Goal: Task Accomplishment & Management: Use online tool/utility

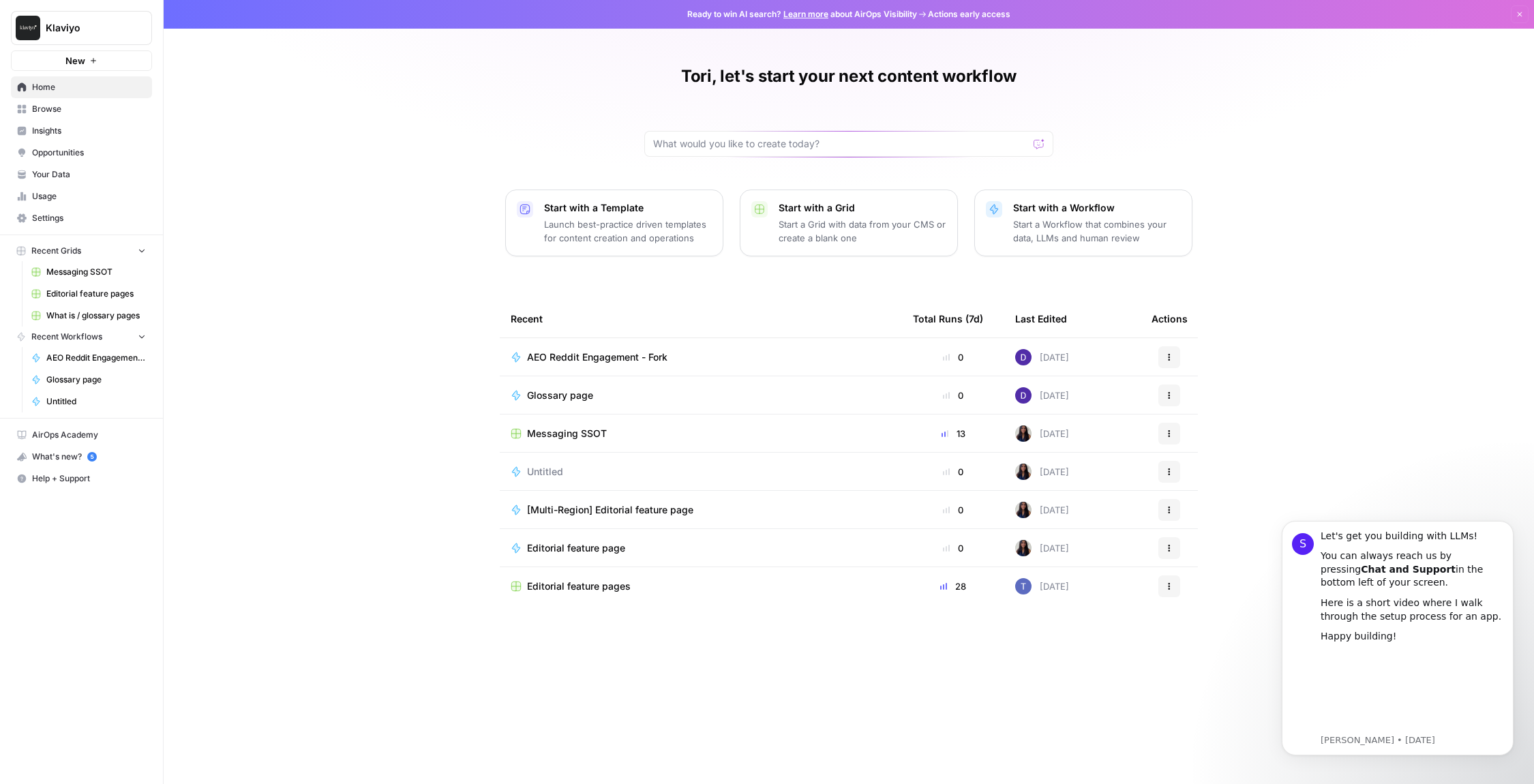
click at [404, 135] on div "Tori, let's start your next content workflow Start with a Template Launch best-…" at bounding box center [849, 392] width 1370 height 784
click at [89, 94] on link "Home" at bounding box center [81, 87] width 141 height 22
click at [626, 362] on span "AEO Reddit Engagement - Fork" at bounding box center [598, 357] width 141 height 13
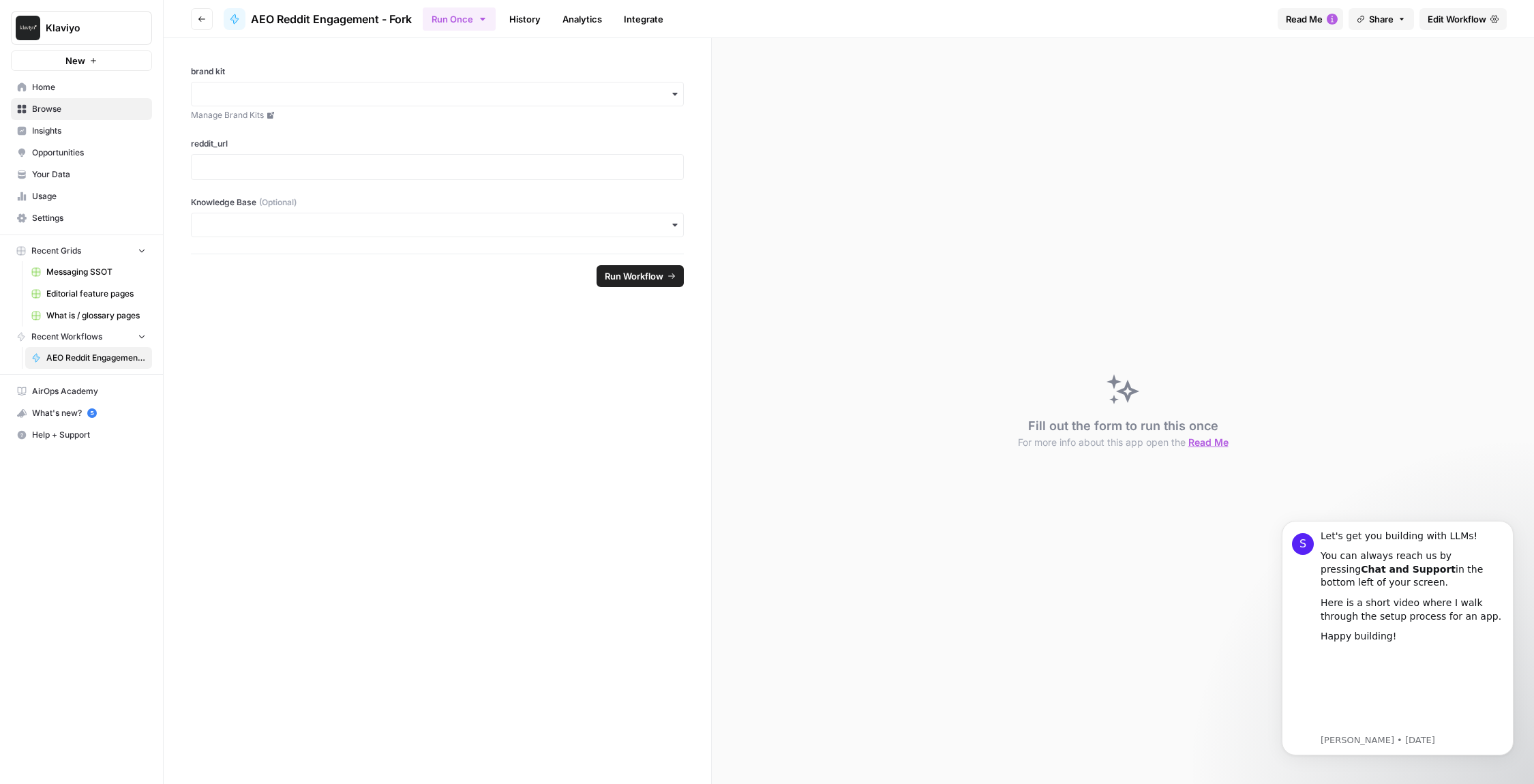
click at [35, 86] on span "Home" at bounding box center [89, 87] width 114 height 12
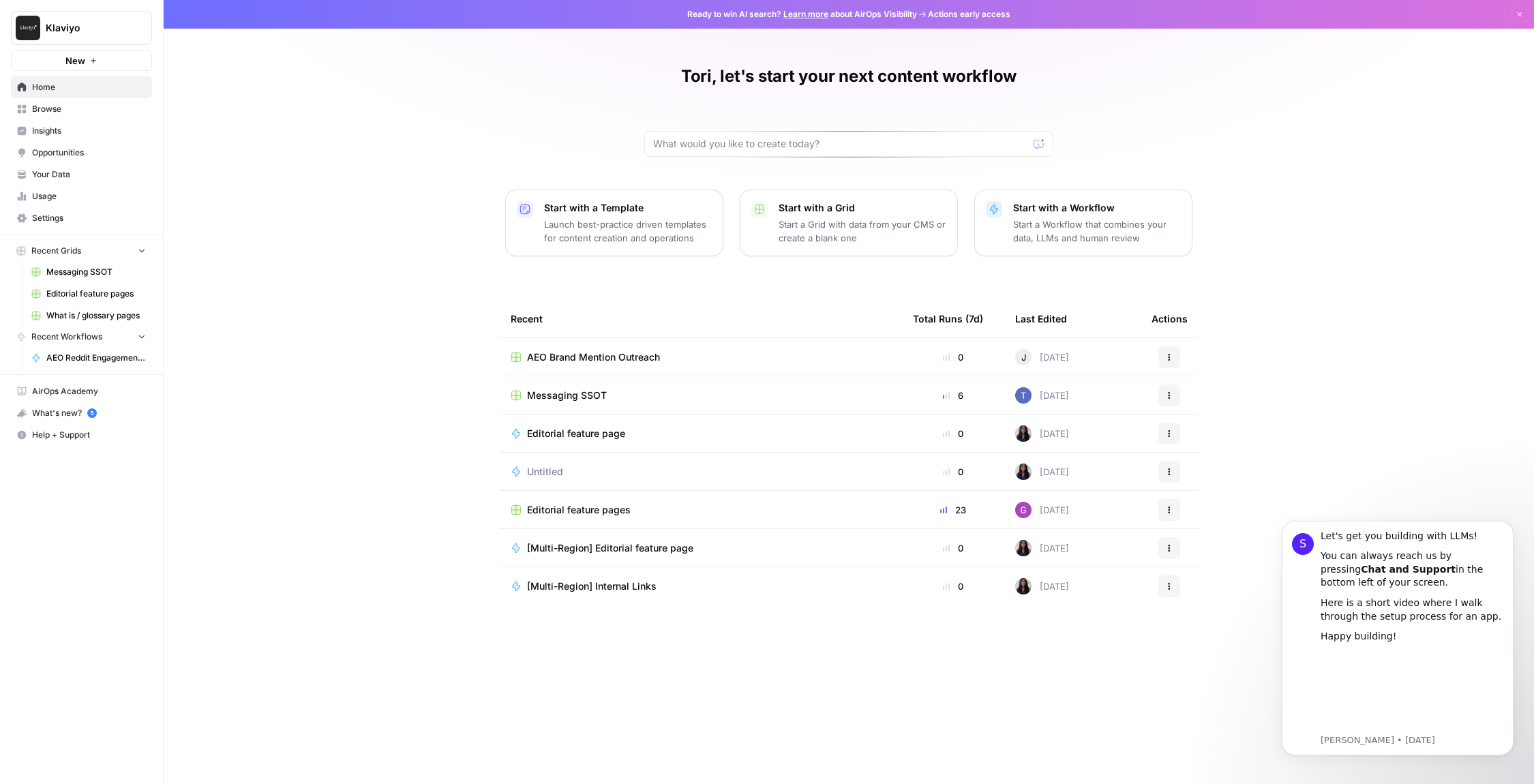
click at [74, 152] on span "Opportunities" at bounding box center [89, 152] width 114 height 12
